Goal: Task Accomplishment & Management: Use online tool/utility

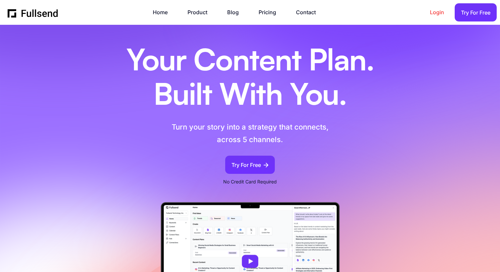
click at [438, 11] on link "Login" at bounding box center [440, 12] width 21 height 9
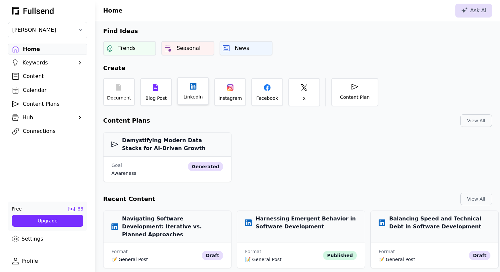
click at [191, 93] on div "LinkedIn" at bounding box center [193, 91] width 32 height 28
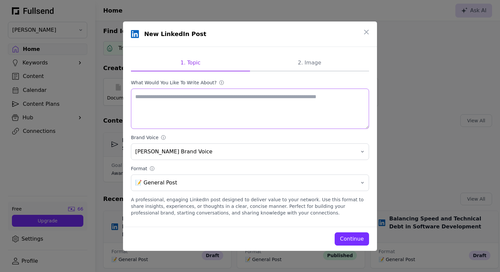
click at [191, 93] on textarea "What would you like to write about? ⓘ" at bounding box center [250, 109] width 238 height 40
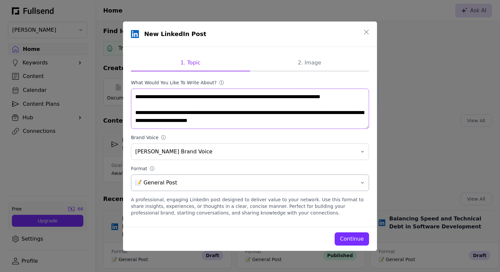
type textarea "**********"
click at [194, 178] on button "📝 General Post" at bounding box center [250, 183] width 238 height 17
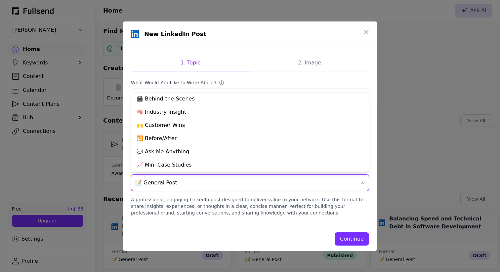
scroll to position [56, 0]
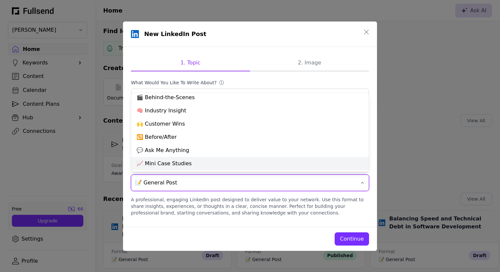
click at [196, 161] on div "📈 Mini Case Studies" at bounding box center [249, 163] width 237 height 13
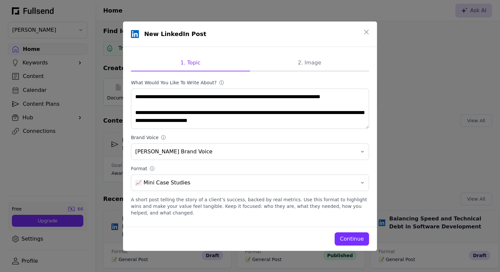
click at [349, 239] on div "Continue" at bounding box center [352, 239] width 24 height 8
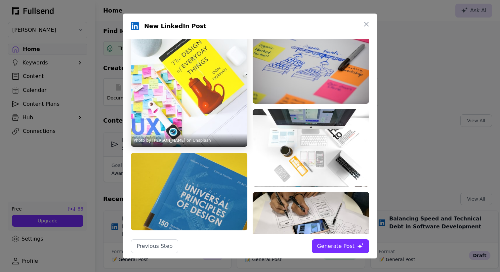
scroll to position [0, 0]
click at [207, 88] on img at bounding box center [189, 88] width 116 height 116
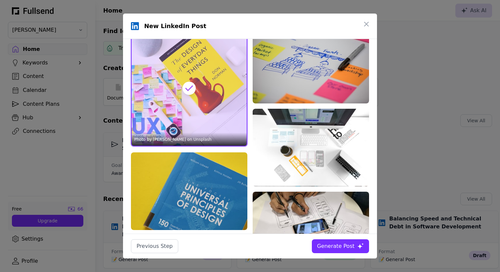
scroll to position [179, 0]
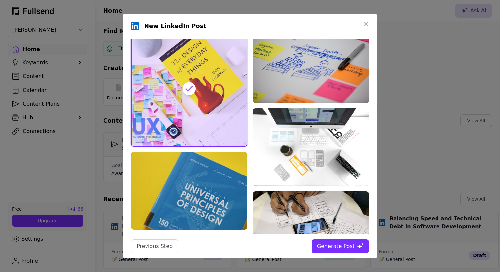
click at [339, 247] on div "Generate Post" at bounding box center [335, 246] width 37 height 8
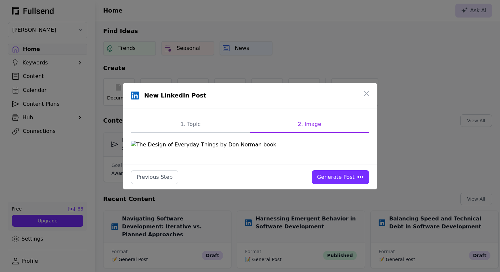
scroll to position [0, 0]
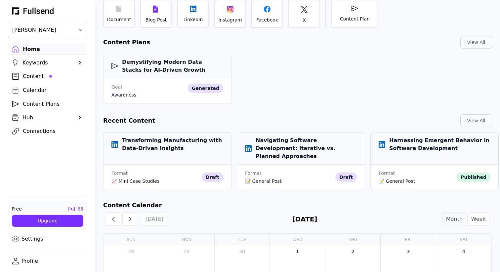
scroll to position [85, 0]
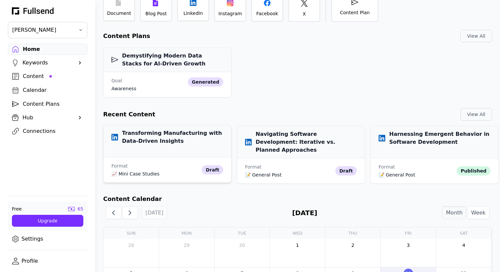
click at [149, 136] on h3 "Transforming Manufacturing with Data-Driven Insights" at bounding box center [167, 137] width 112 height 16
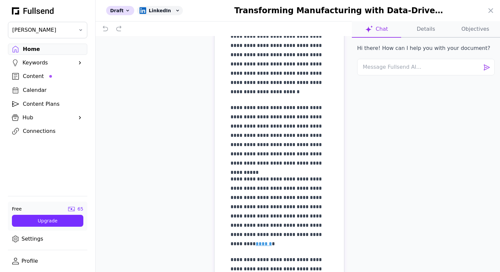
scroll to position [0, 0]
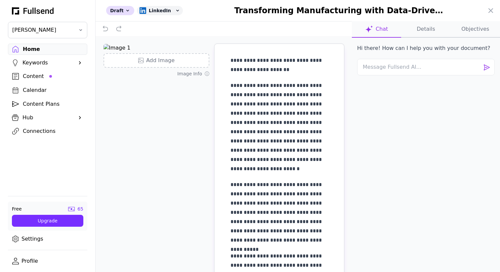
click at [426, 34] on button "Details" at bounding box center [425, 29] width 49 height 17
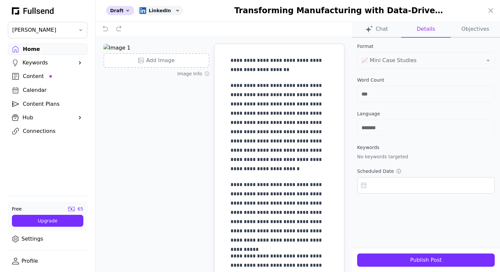
click at [472, 28] on button "Objectives" at bounding box center [475, 29] width 49 height 17
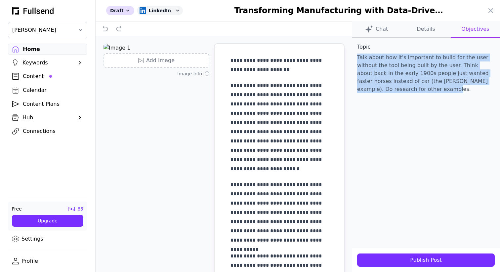
drag, startPoint x: 390, startPoint y: 96, endPoint x: 352, endPoint y: 59, distance: 52.4
click at [352, 59] on div "Topic Talk about how it's important to build for the user without the tool bein…" at bounding box center [426, 72] width 148 height 69
copy p "Talk about how it's important to build for the user without the tool being buil…"
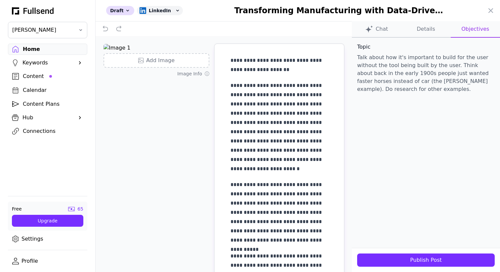
click at [37, 50] on div at bounding box center [250, 136] width 500 height 272
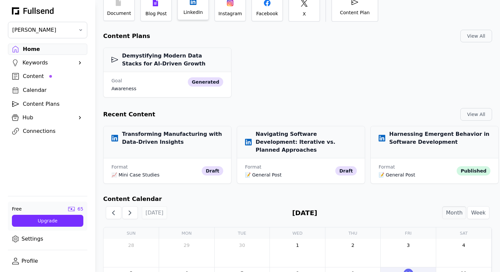
click at [190, 11] on div "LinkedIn" at bounding box center [194, 12] width 20 height 7
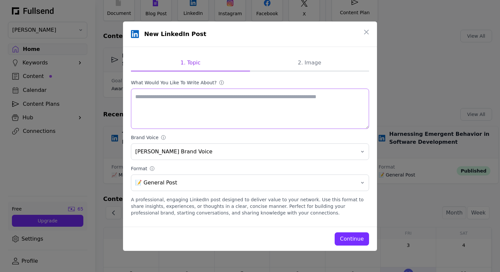
click at [202, 96] on textarea "What would you like to write about? ⓘ" at bounding box center [250, 109] width 238 height 40
paste textarea "**********"
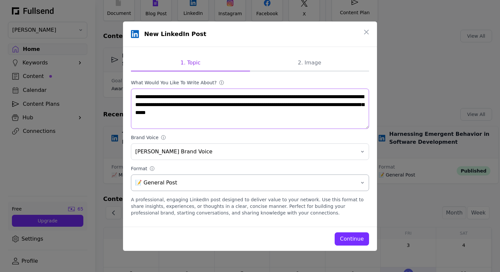
type textarea "**********"
click at [188, 184] on span "📝 General Post" at bounding box center [245, 183] width 220 height 8
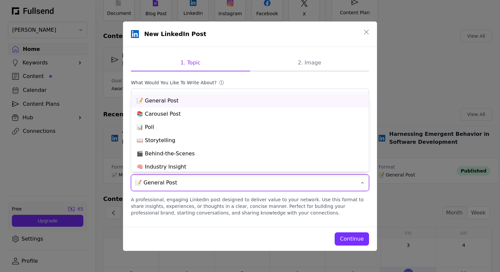
click at [295, 220] on div "**********" at bounding box center [250, 137] width 254 height 180
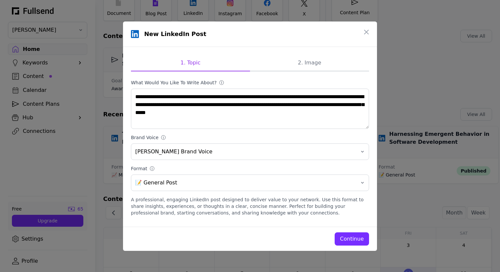
click at [334, 234] on div "Continue" at bounding box center [250, 238] width 238 height 13
click at [348, 238] on div "Continue" at bounding box center [352, 239] width 24 height 8
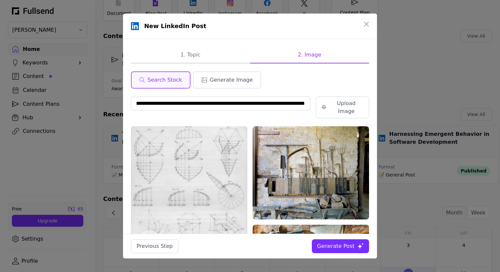
click at [215, 102] on input "**********" at bounding box center [221, 104] width 180 height 14
type input "**********"
click at [349, 103] on div "Upload Image" at bounding box center [346, 108] width 34 height 16
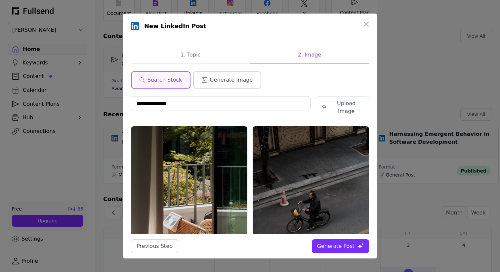
click at [243, 85] on button "Generate Image" at bounding box center [227, 79] width 68 height 17
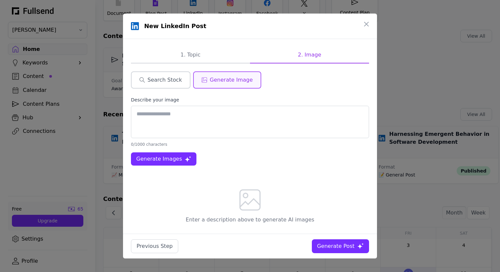
click at [184, 83] on button "Search Stock" at bounding box center [161, 79] width 60 height 17
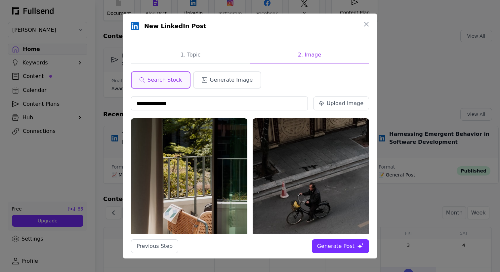
click at [202, 101] on input "**********" at bounding box center [219, 104] width 177 height 14
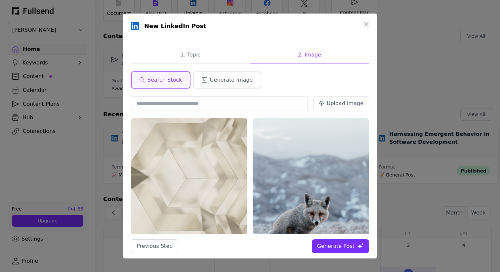
click at [343, 241] on button "Generate Post" at bounding box center [340, 246] width 57 height 14
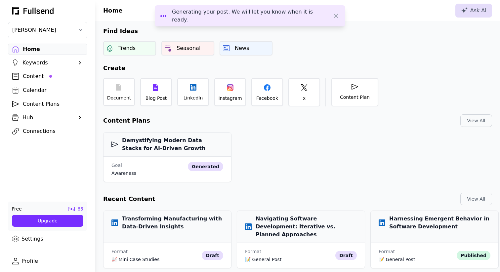
scroll to position [85, 0]
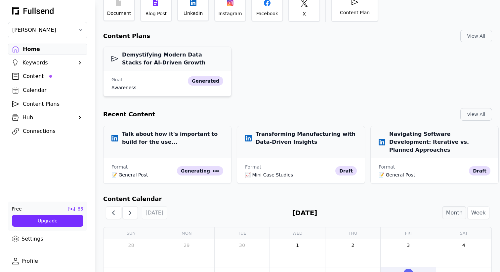
click at [154, 64] on h3 "Demystifying Modern Data Stacks for AI-Driven Growth" at bounding box center [167, 59] width 112 height 16
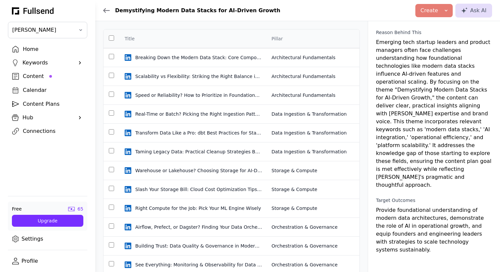
scroll to position [85, 0]
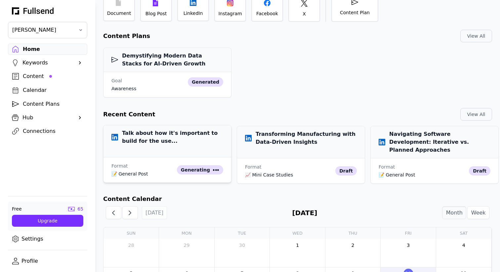
click at [174, 134] on h3 "Talk about how it's important to build for the use..." at bounding box center [167, 137] width 112 height 16
click at [183, 131] on h3 "Talk about how it's important to build for the use..." at bounding box center [167, 137] width 112 height 16
click at [281, 141] on h3 "Transforming Manufacturing with Data-Driven Insights" at bounding box center [301, 137] width 112 height 16
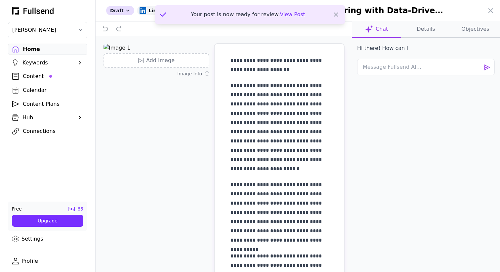
click at [427, 27] on button "Details" at bounding box center [425, 29] width 49 height 17
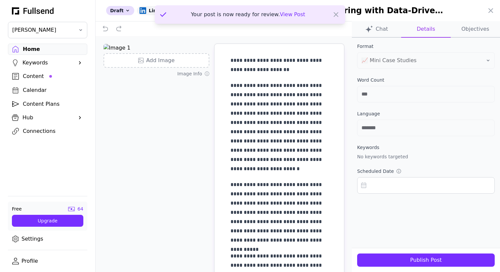
click at [468, 28] on button "Objectives" at bounding box center [475, 29] width 49 height 17
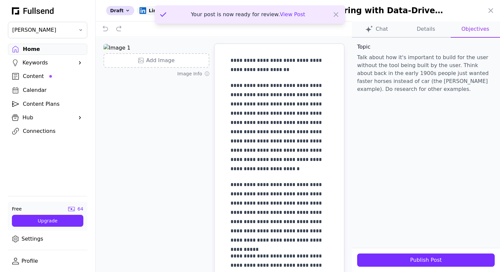
click at [402, 71] on p "Talk about how it's important to build for the user without the tool being buil…" at bounding box center [426, 74] width 138 height 40
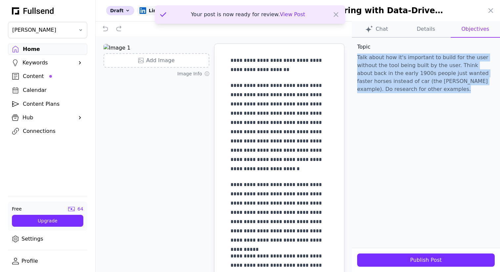
click at [402, 71] on p "Talk about how it's important to build for the user without the tool being buil…" at bounding box center [426, 74] width 138 height 40
copy p "Talk about how it's important to build for the user without the tool being buil…"
